Goal: Task Accomplishment & Management: Use online tool/utility

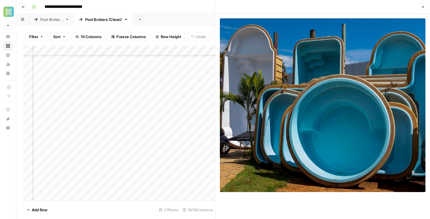
scroll to position [78, 750]
click at [421, 7] on button "Close" at bounding box center [422, 6] width 7 height 7
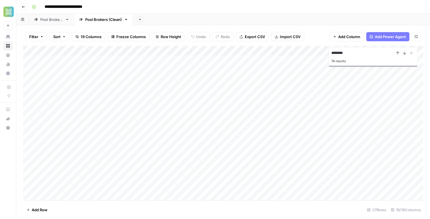
scroll to position [0, 2]
type input "**********"
click at [151, 158] on div "Add Column" at bounding box center [223, 123] width 400 height 154
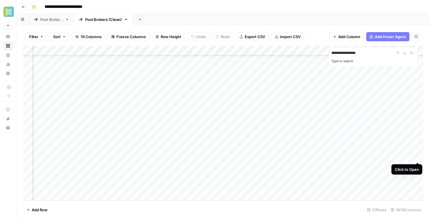
click at [417, 156] on div "Add Column" at bounding box center [223, 123] width 400 height 154
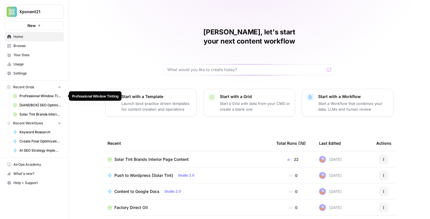
click at [43, 96] on span "Professional Window Tinting" at bounding box center [40, 95] width 42 height 5
